Goal: Find specific page/section: Find specific page/section

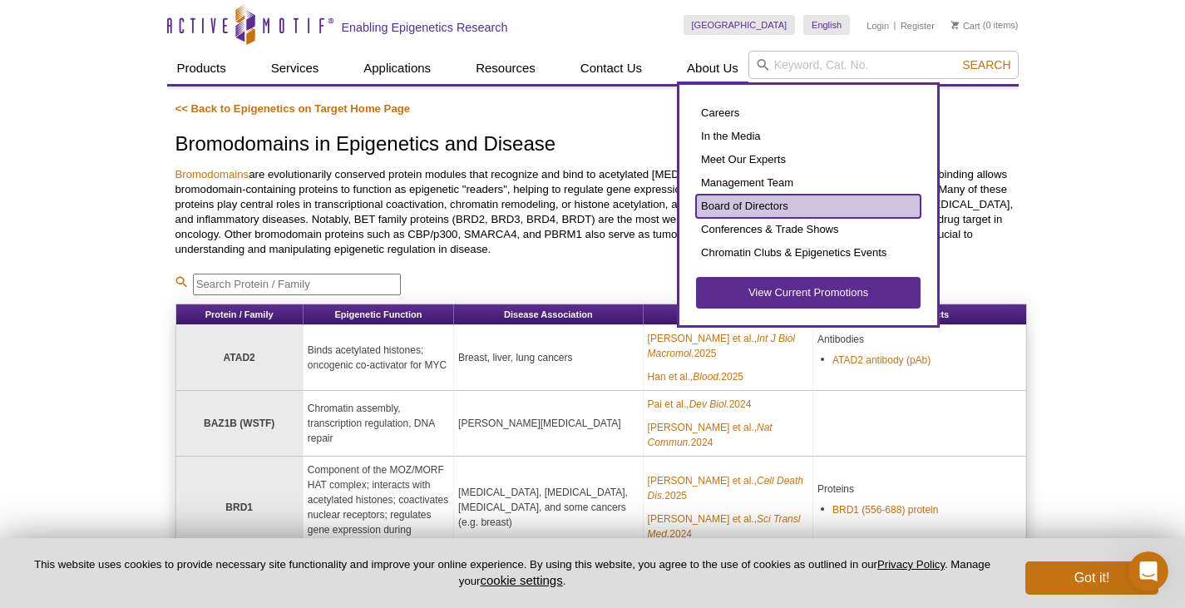
click at [736, 204] on link "Board of Directors" at bounding box center [808, 206] width 224 height 23
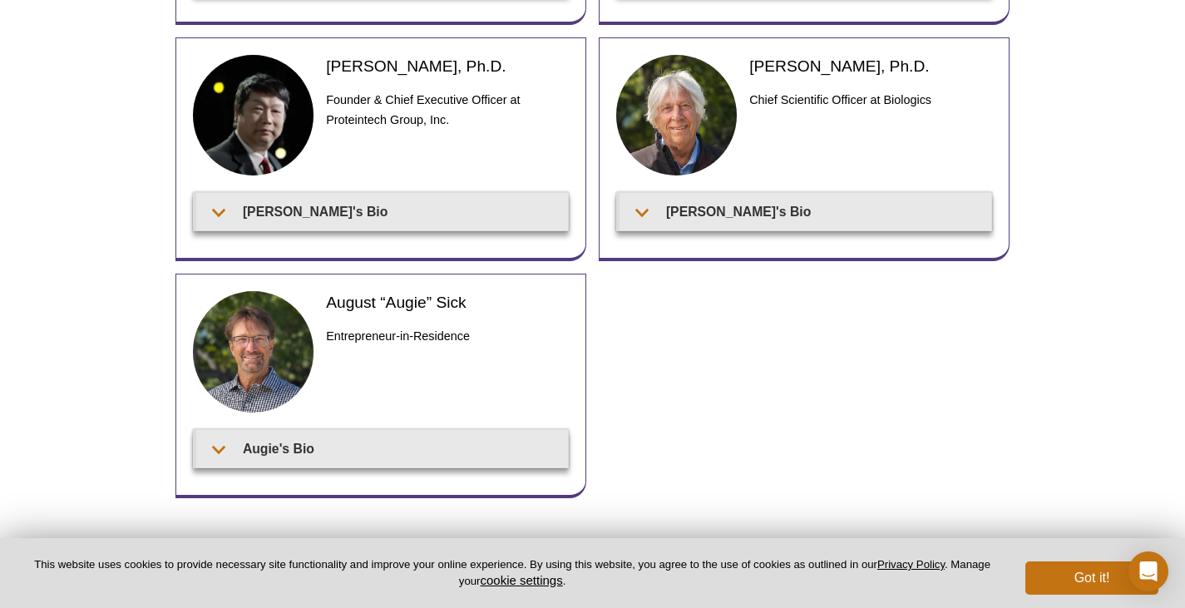
scroll to position [660, 0]
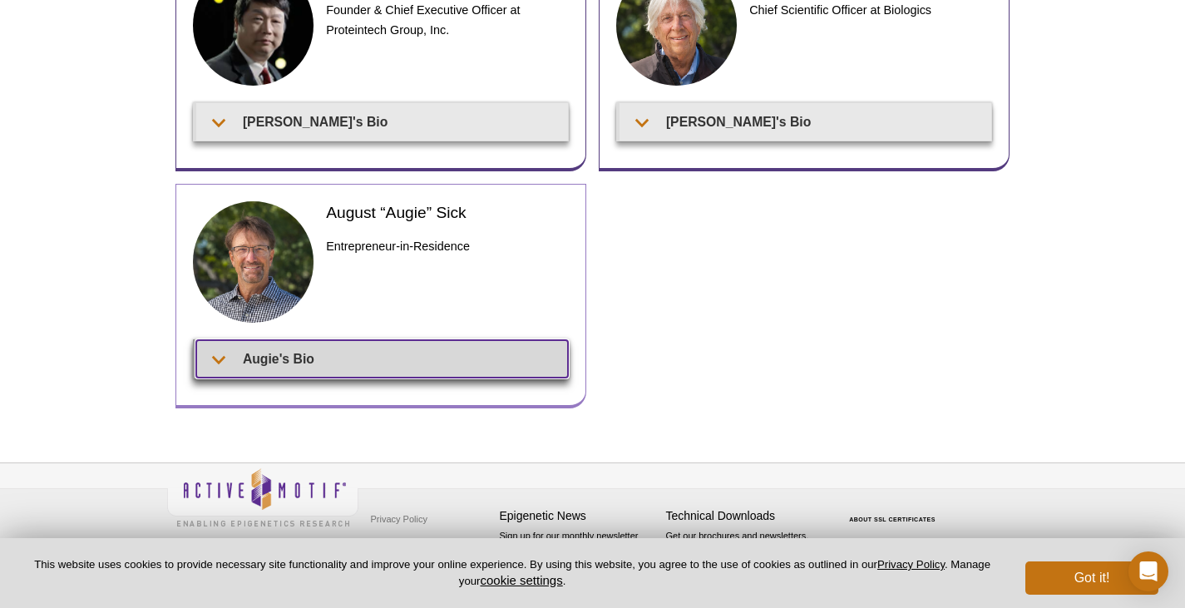
click at [224, 356] on summary "Augie's Bio" at bounding box center [382, 358] width 372 height 37
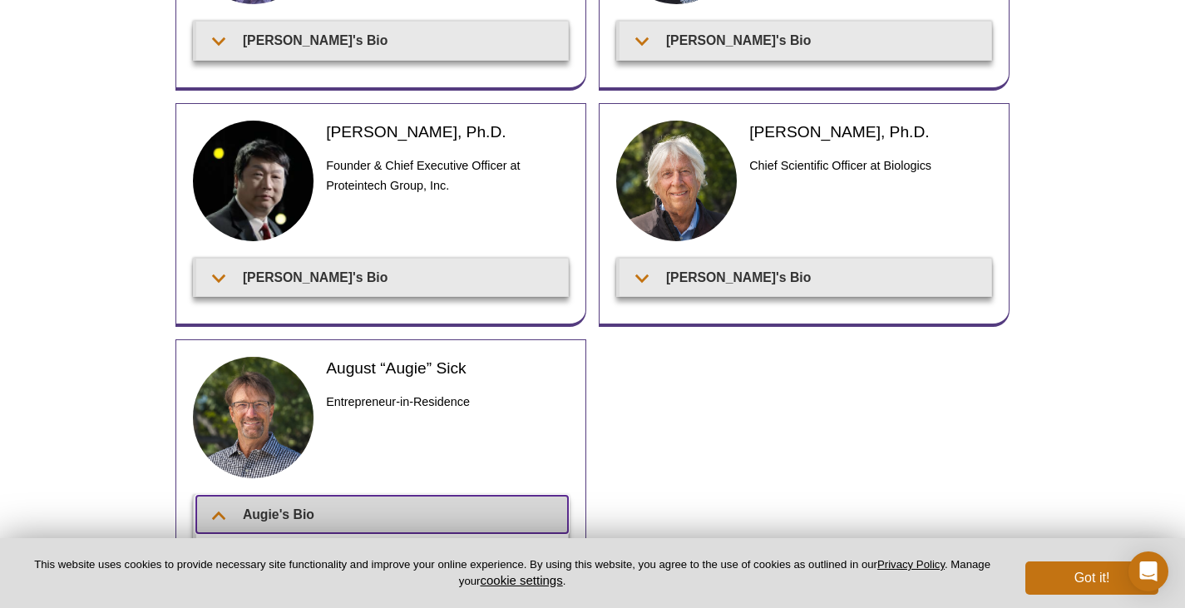
scroll to position [411, 0]
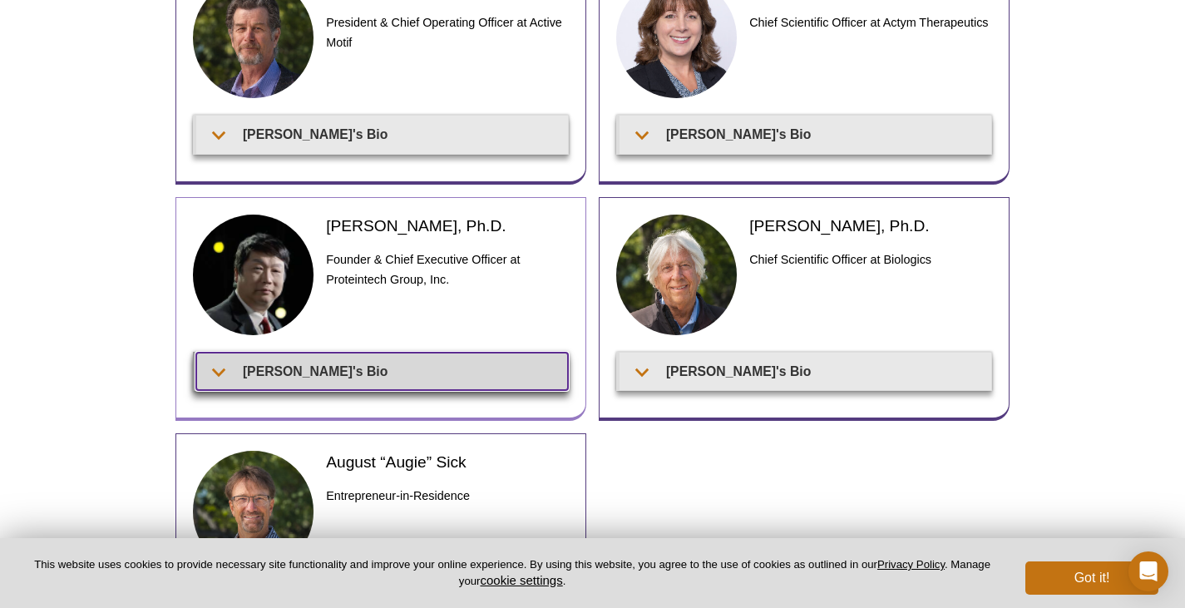
click at [215, 372] on summary "Jason's Bio" at bounding box center [382, 370] width 372 height 37
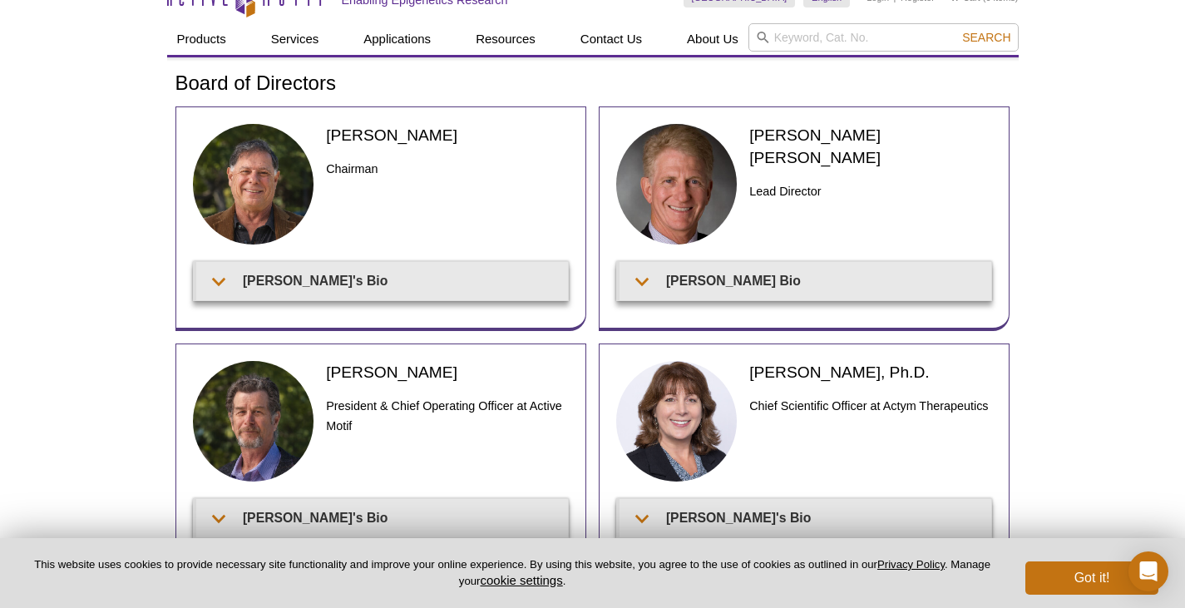
scroll to position [0, 0]
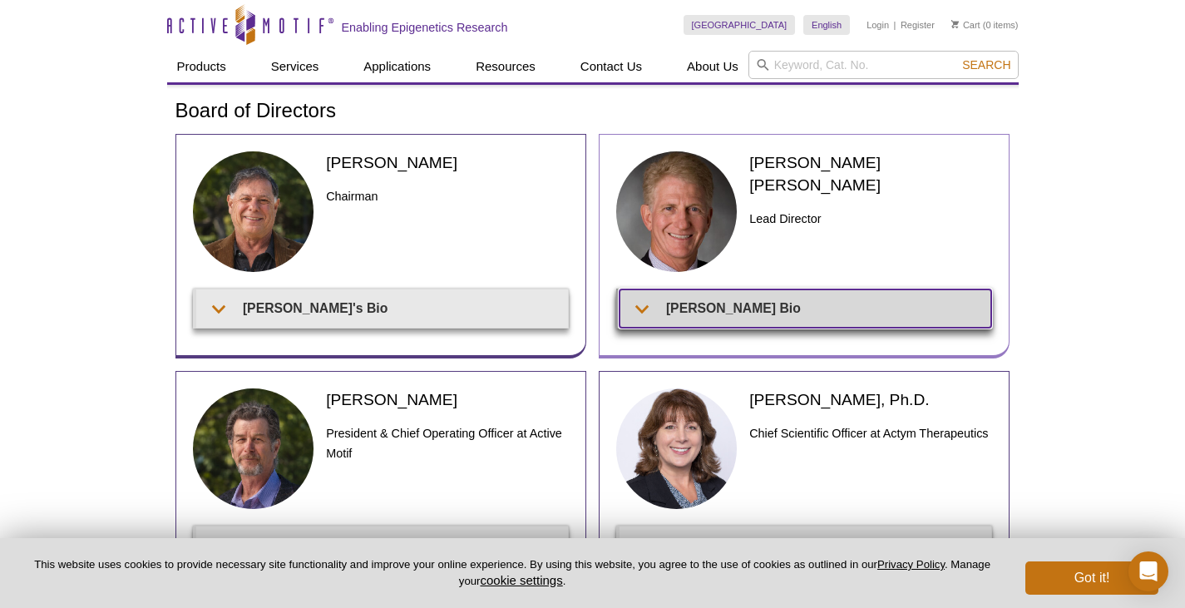
click at [643, 305] on summary "Wainwright's Bio" at bounding box center [805, 307] width 372 height 37
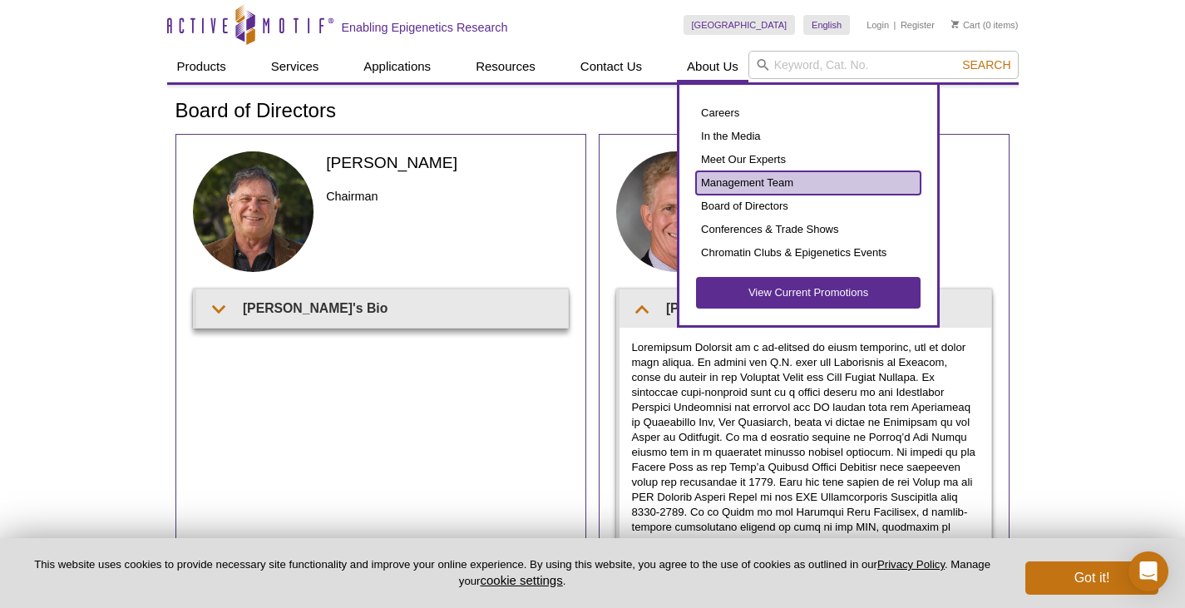
click at [756, 177] on link "Management Team" at bounding box center [808, 182] width 224 height 23
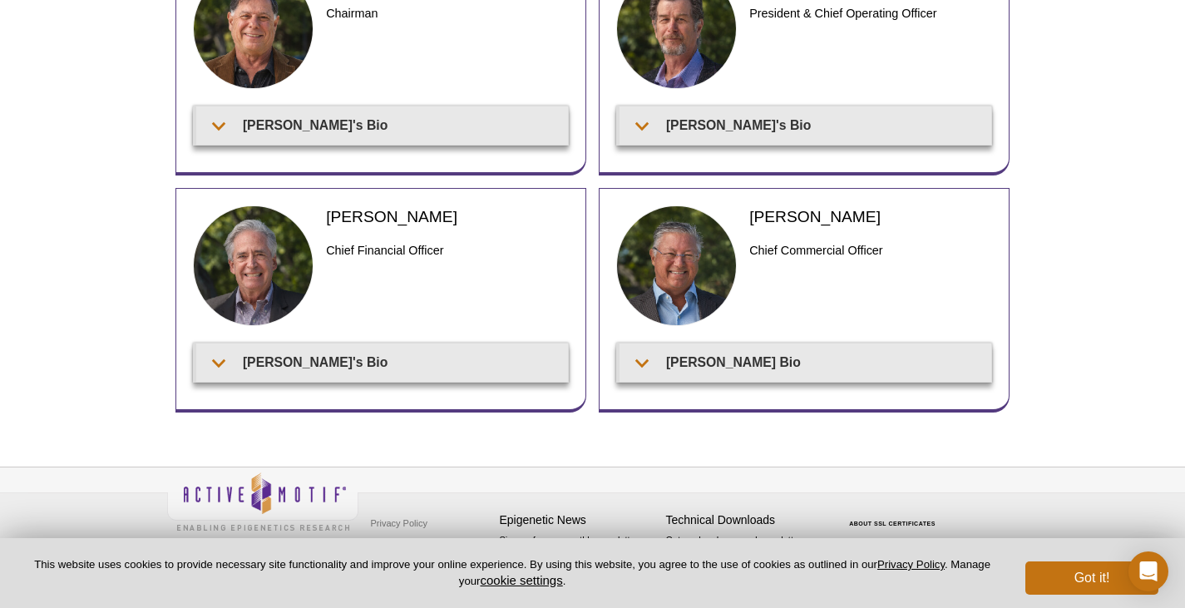
scroll to position [187, 0]
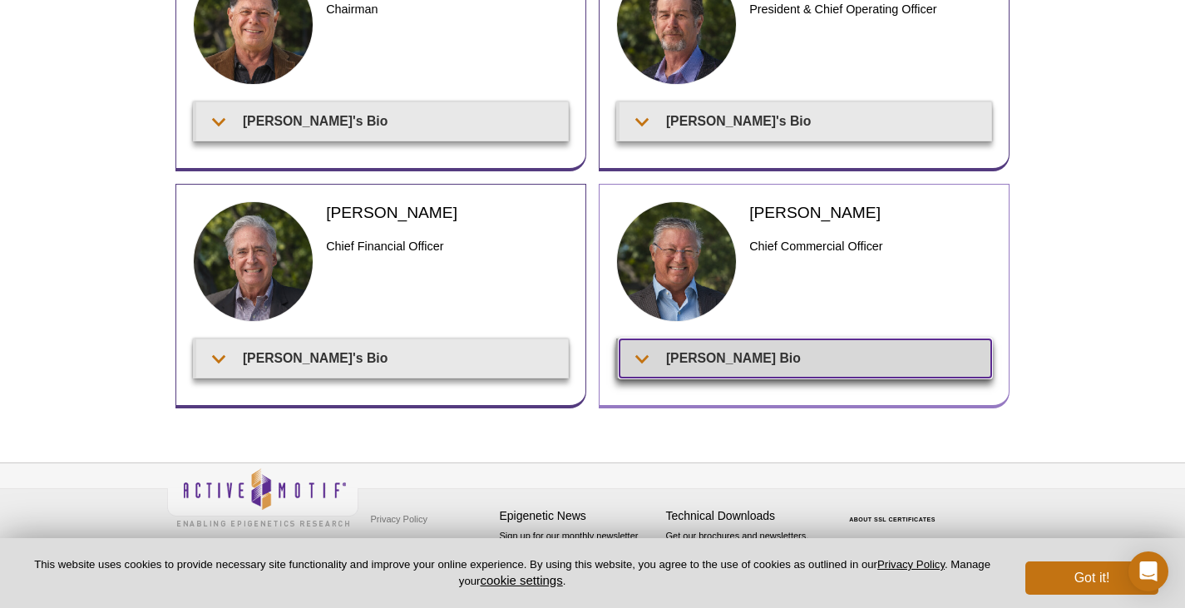
click at [646, 357] on summary "Fritz's Bio" at bounding box center [805, 357] width 372 height 37
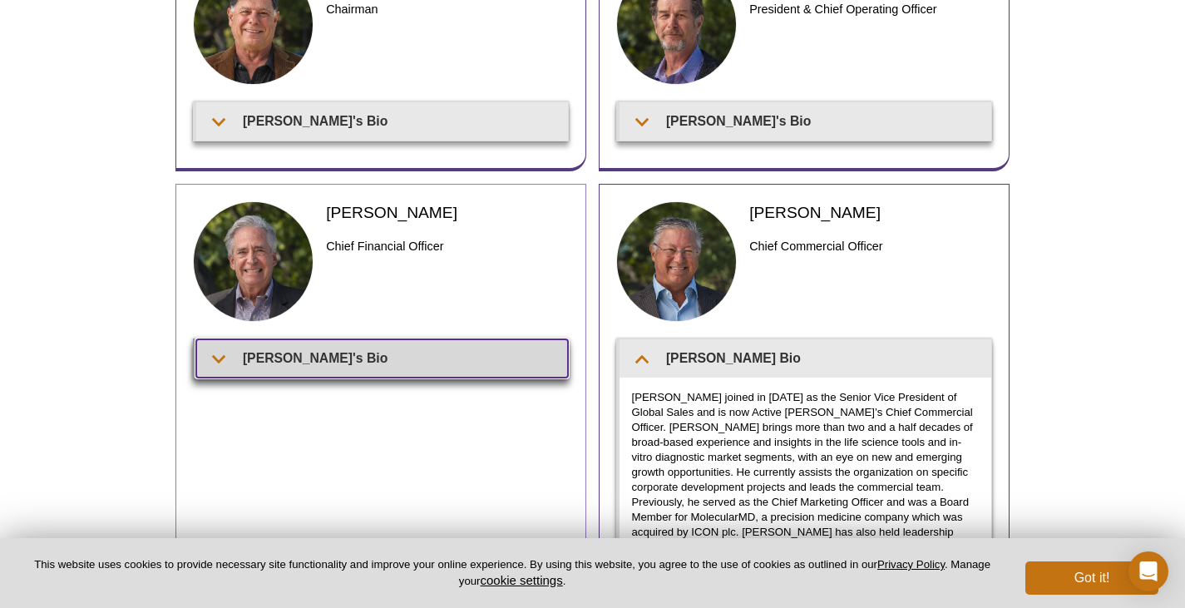
click at [218, 357] on summary "Patrick's Bio" at bounding box center [382, 357] width 372 height 37
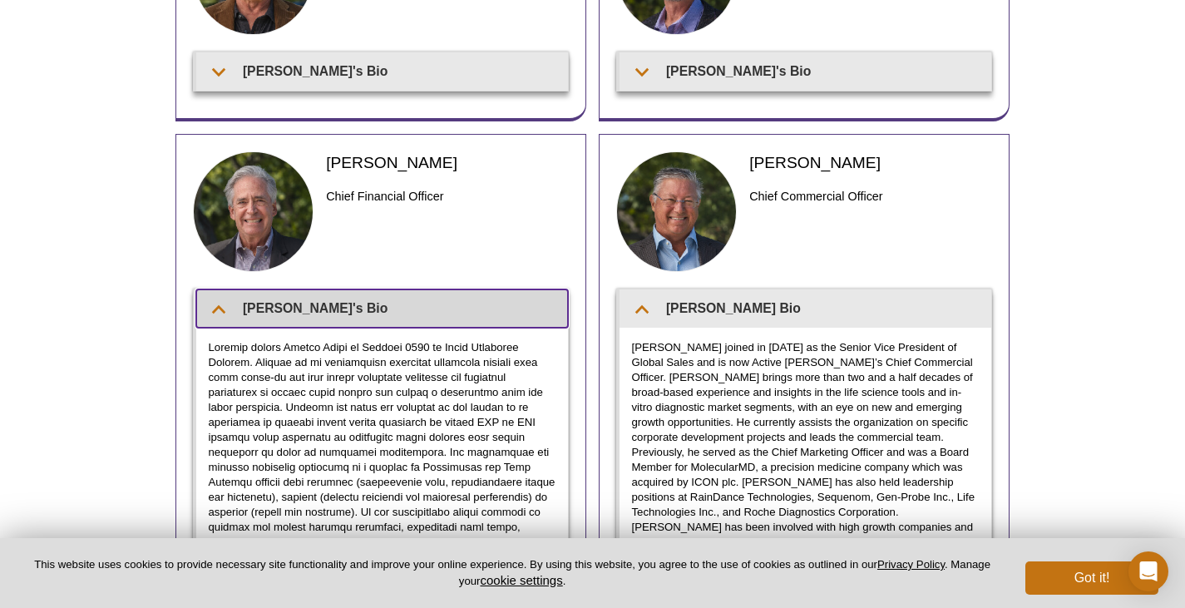
scroll to position [0, 0]
